Goal: Task Accomplishment & Management: Use online tool/utility

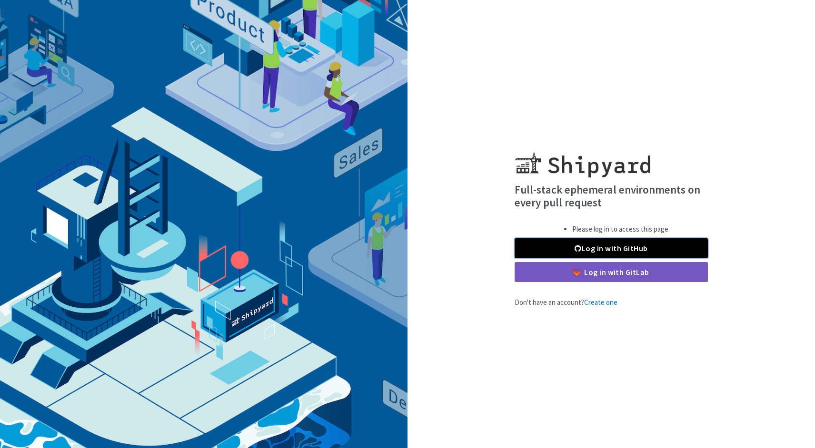
click at [584, 245] on link "Log in with GitHub" at bounding box center [610, 248] width 193 height 20
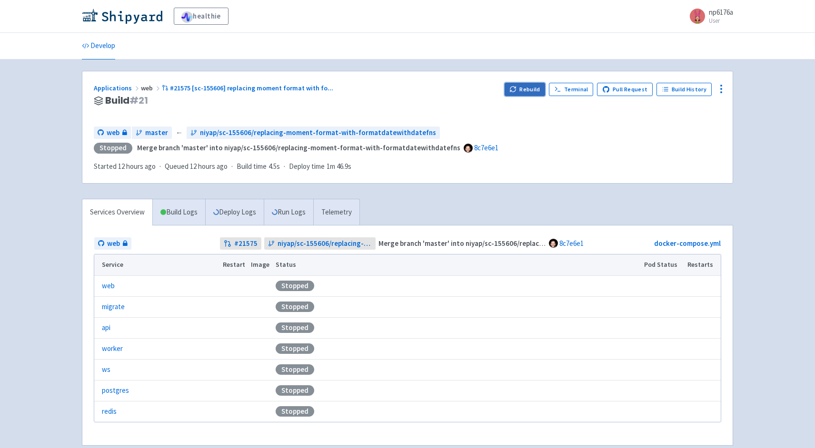
click at [526, 88] on button "Rebuild" at bounding box center [524, 89] width 41 height 13
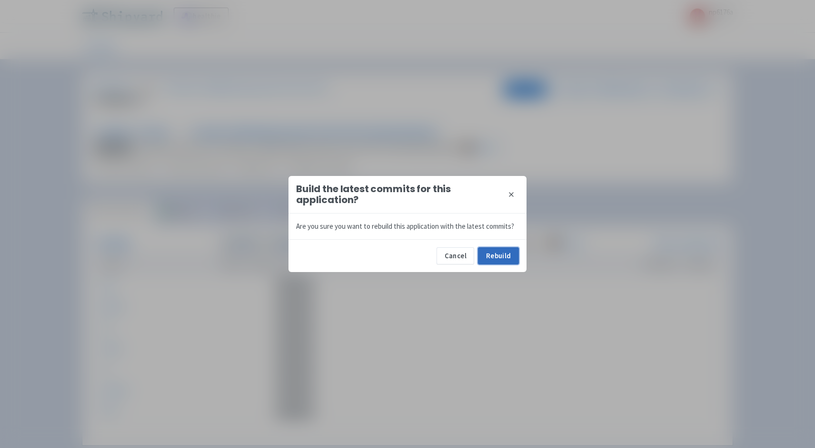
click at [509, 259] on button "Rebuild" at bounding box center [498, 255] width 41 height 17
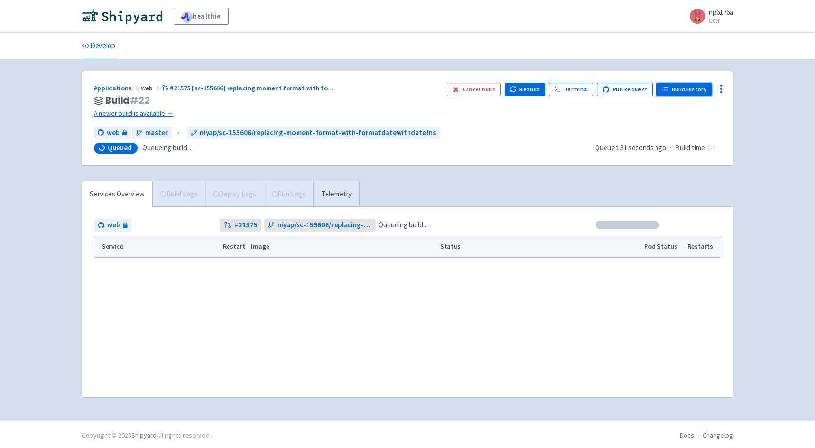
click at [694, 89] on link "Build History" at bounding box center [683, 89] width 55 height 13
